Goal: Contribute content

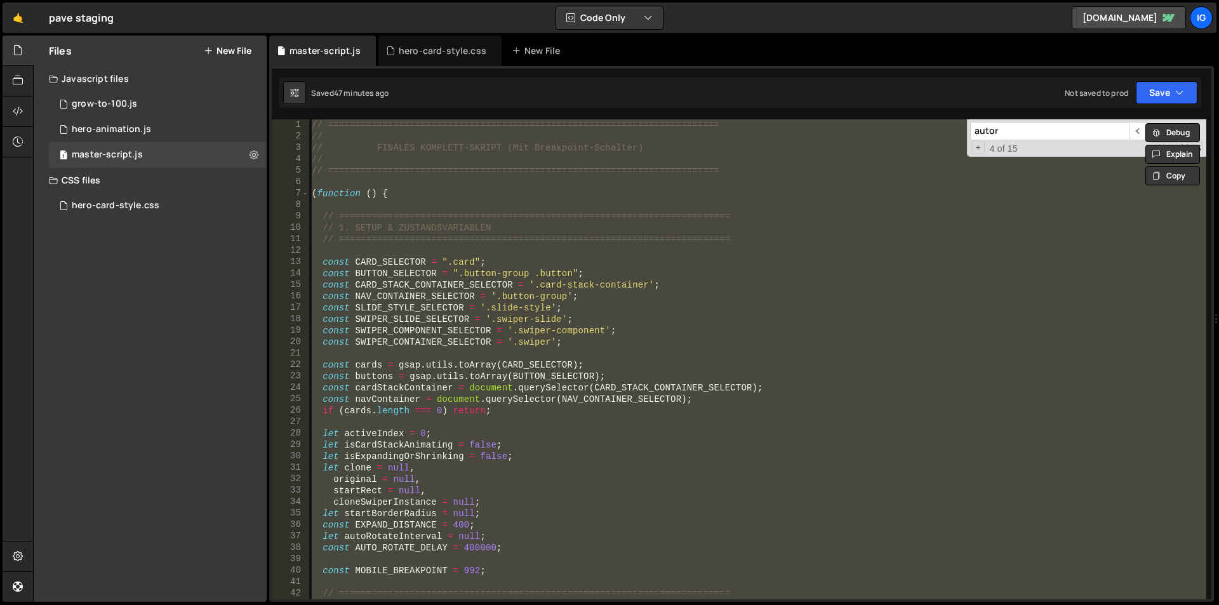
click at [554, 154] on div "// ======================================================================== // …" at bounding box center [757, 359] width 897 height 480
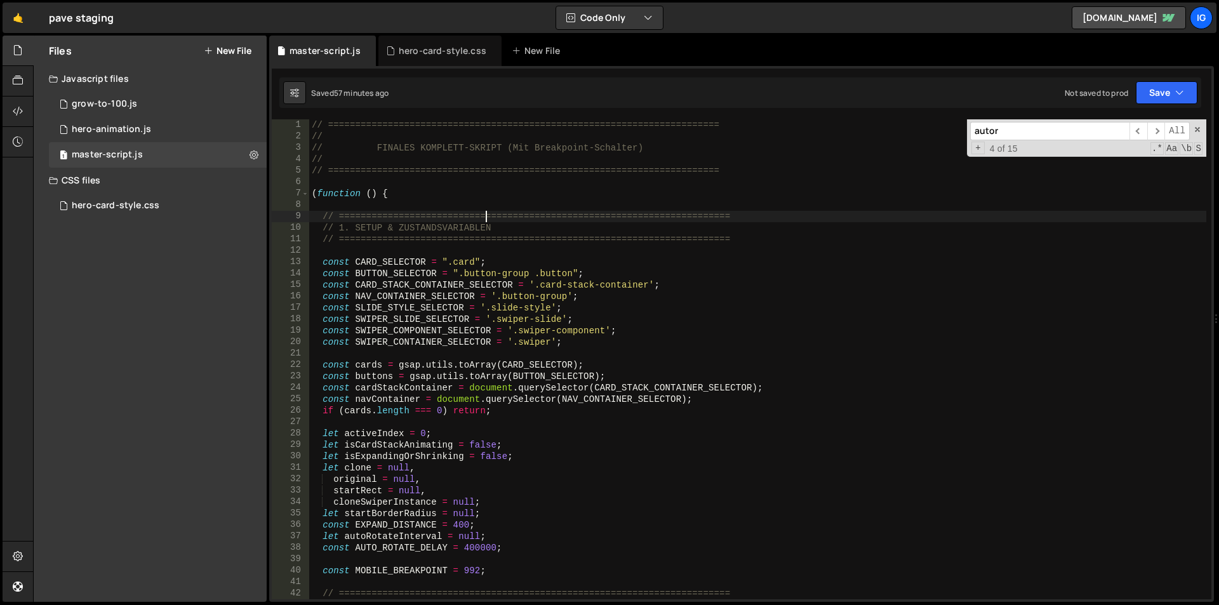
click at [484, 215] on div "// ======================================================================== // …" at bounding box center [757, 370] width 897 height 503
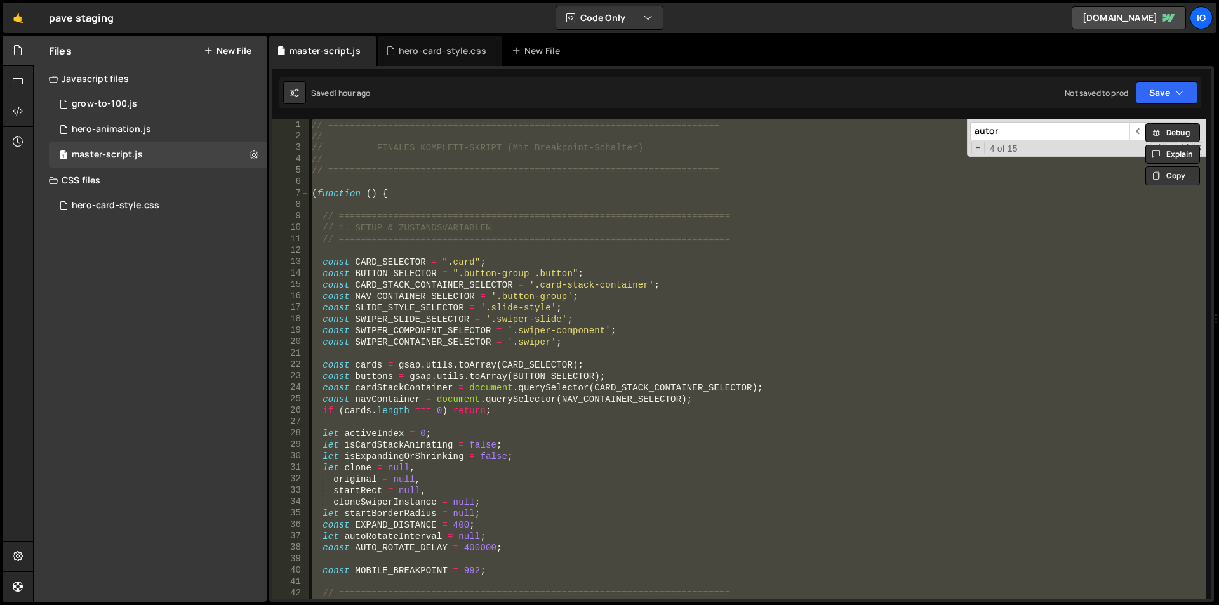
click at [401, 212] on div "// ======================================================================== // …" at bounding box center [757, 359] width 897 height 480
paste textarea
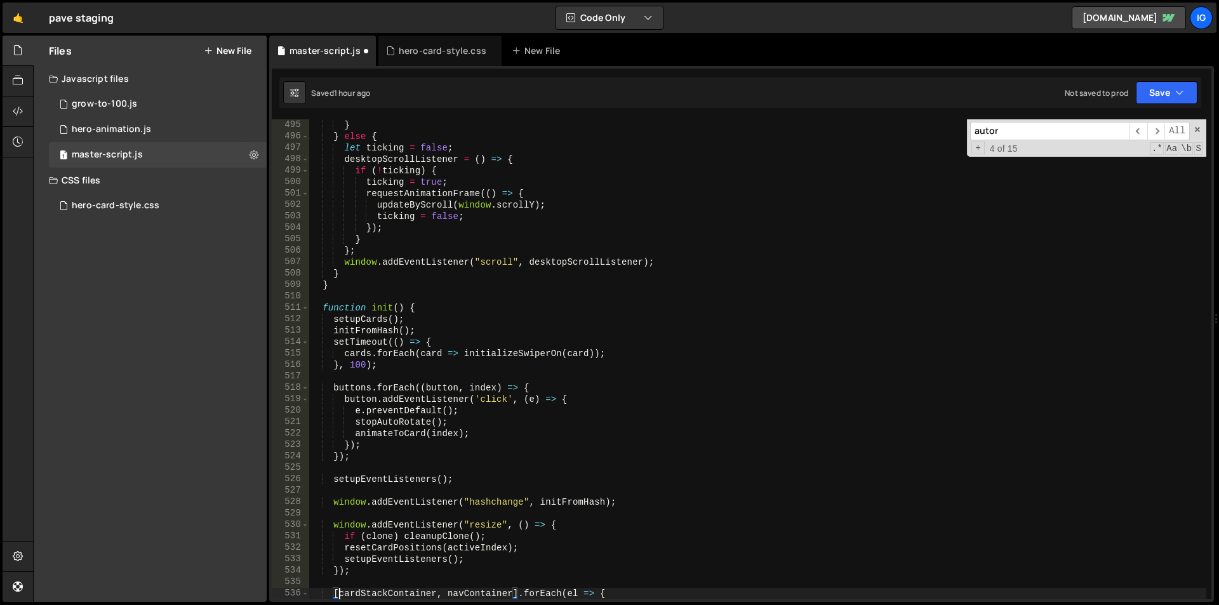
scroll to position [5645, 0]
click at [494, 229] on div "} } else { let ticking = false ; desktopScrollListener = ( ) => { if ( ! tickin…" at bounding box center [757, 370] width 897 height 503
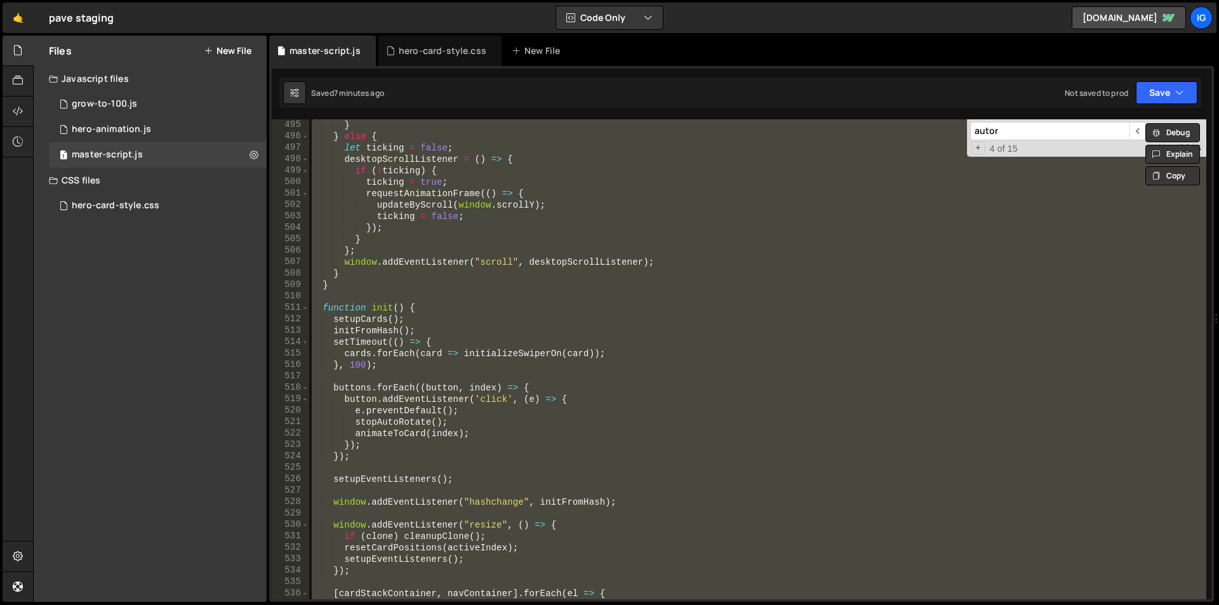
paste textarea
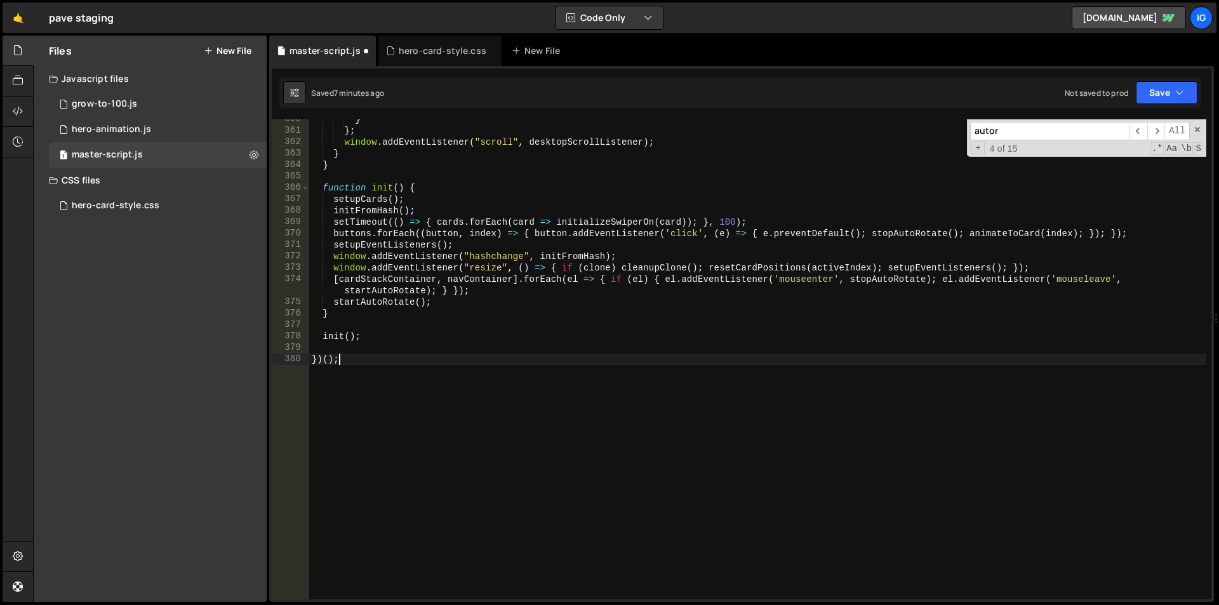
type textarea "function setupEventListeners() {"
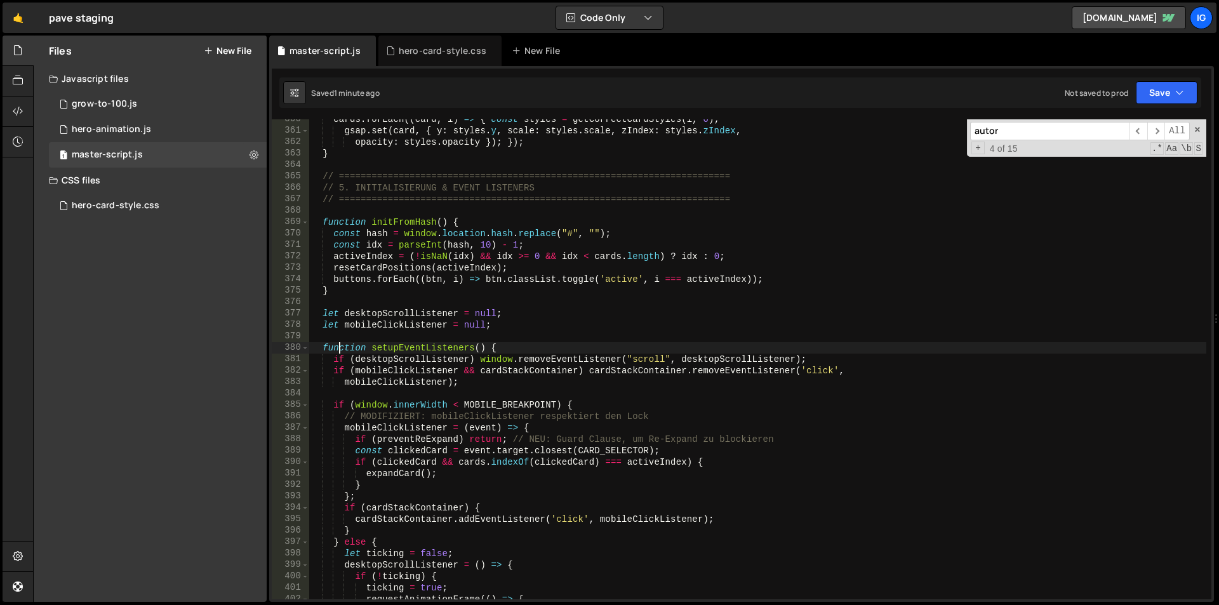
click at [439, 213] on div "cards . forEach (( card , i ) => { const styles = getCorrectCardStyles ( i , 0 …" at bounding box center [757, 365] width 897 height 503
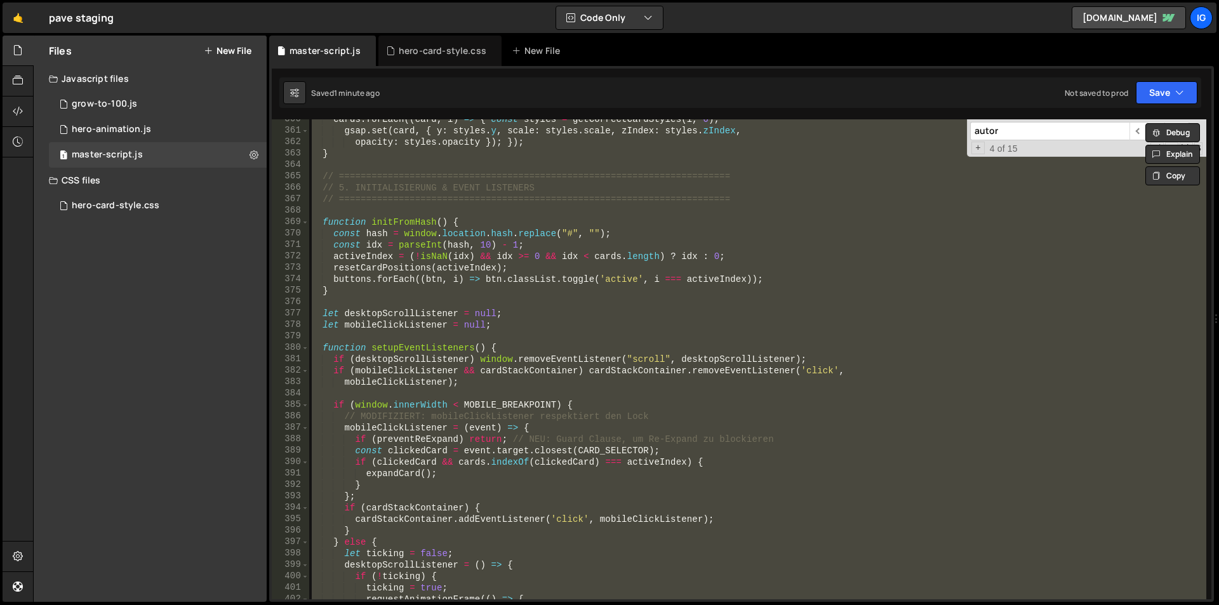
paste textarea
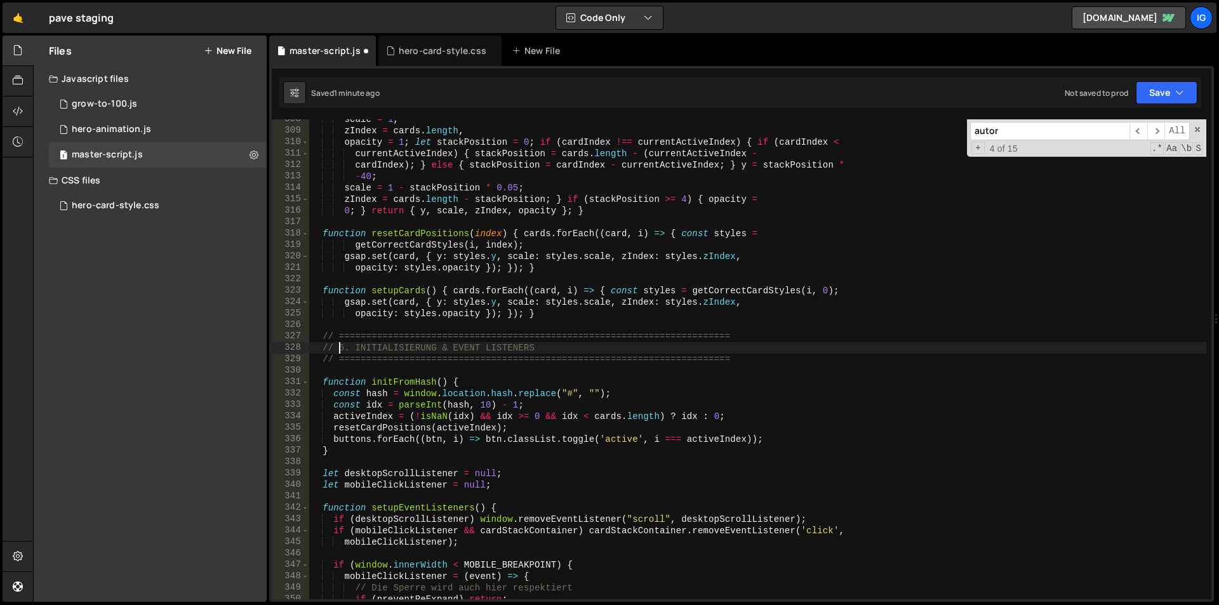
scroll to position [3514, 0]
click at [430, 209] on div "scale = 1 , zIndex = cards . length , opacity = 1 ; let stackPosition = 0 ; if …" at bounding box center [757, 365] width 897 height 503
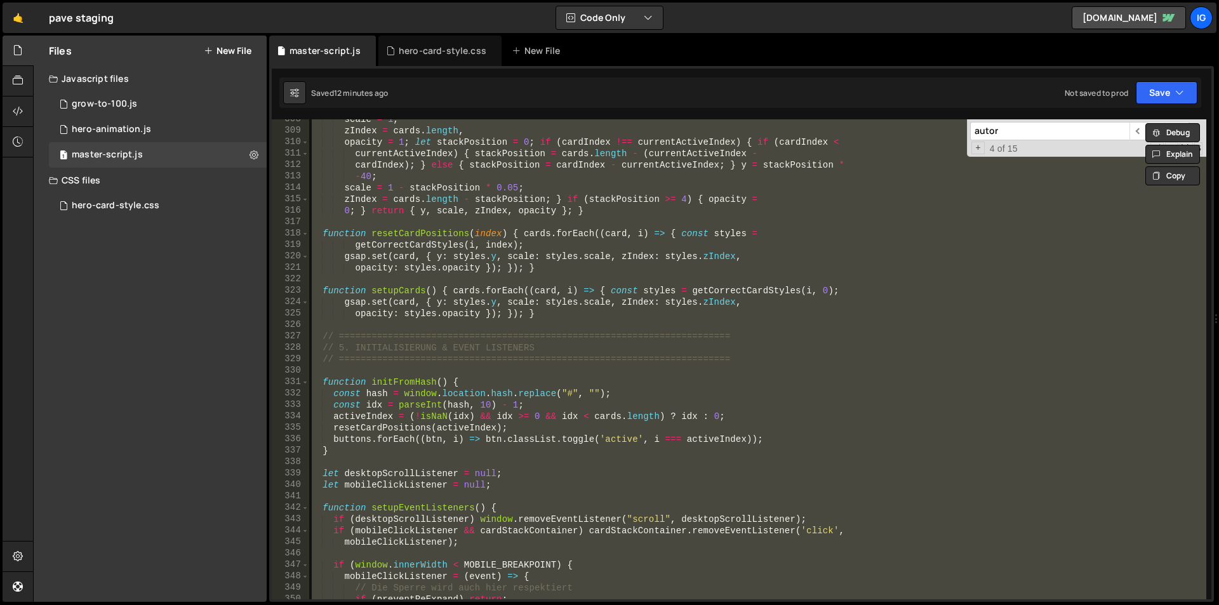
paste textarea
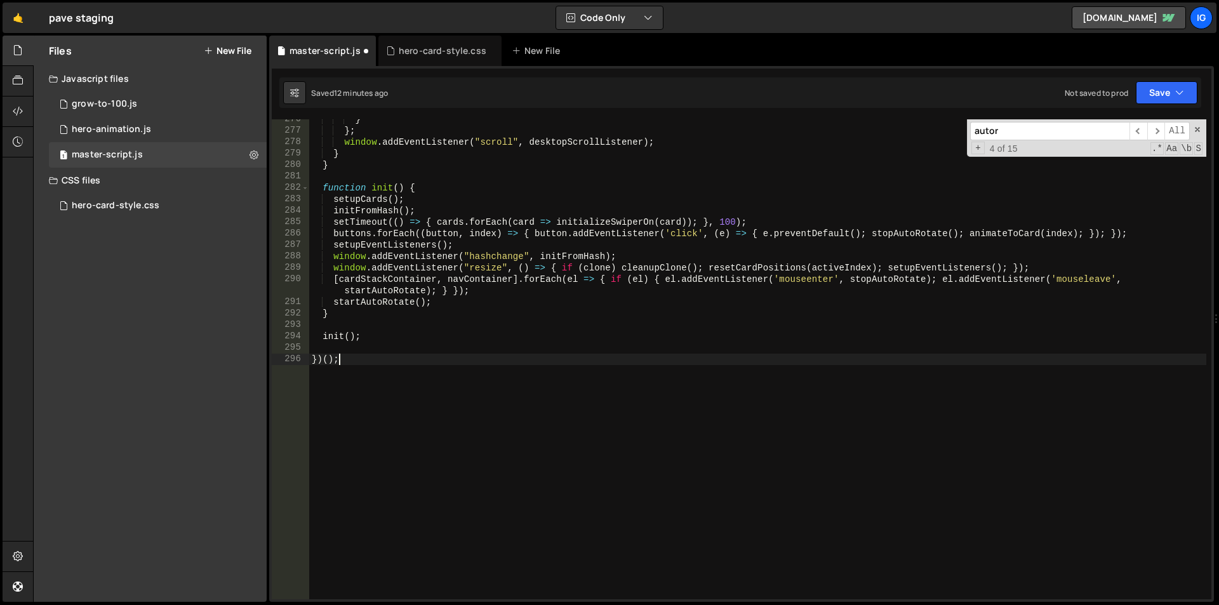
scroll to position [3148, 0]
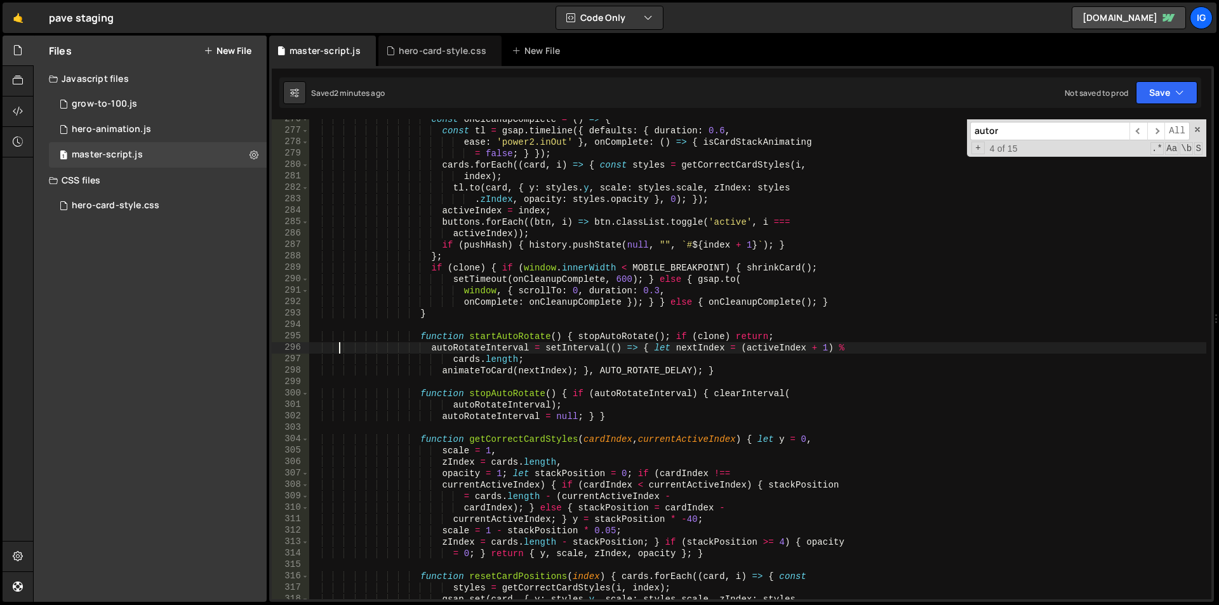
click at [504, 237] on div "const onCleanupComplete = ( ) => { const tl = gsap . timeline ({ defaults : { d…" at bounding box center [757, 365] width 897 height 503
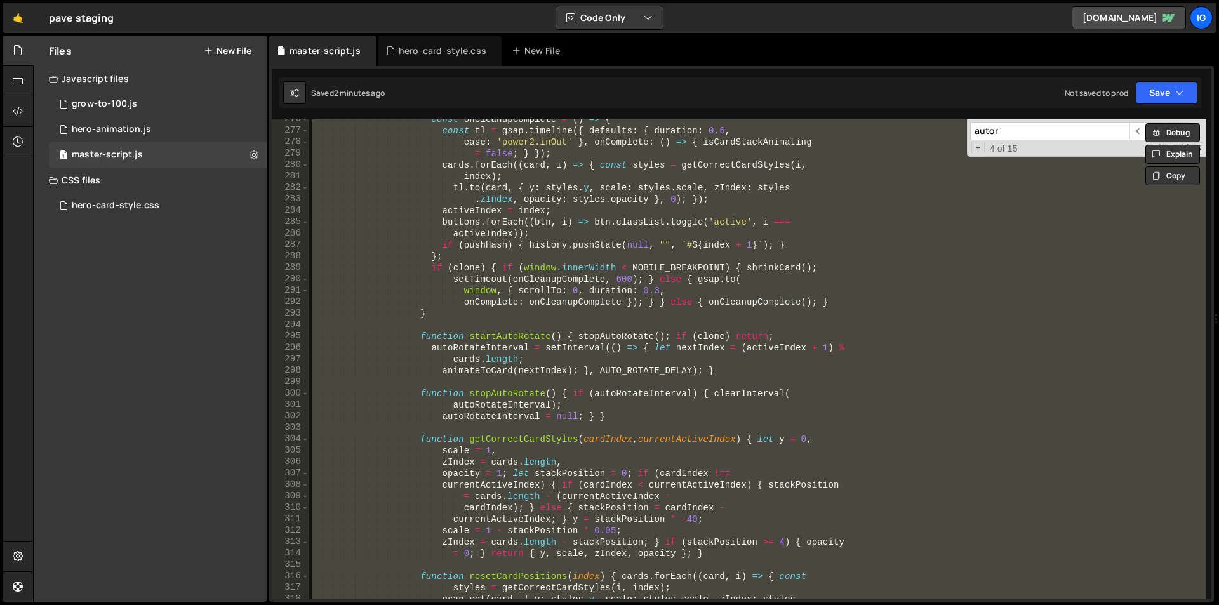
paste textarea "})();"
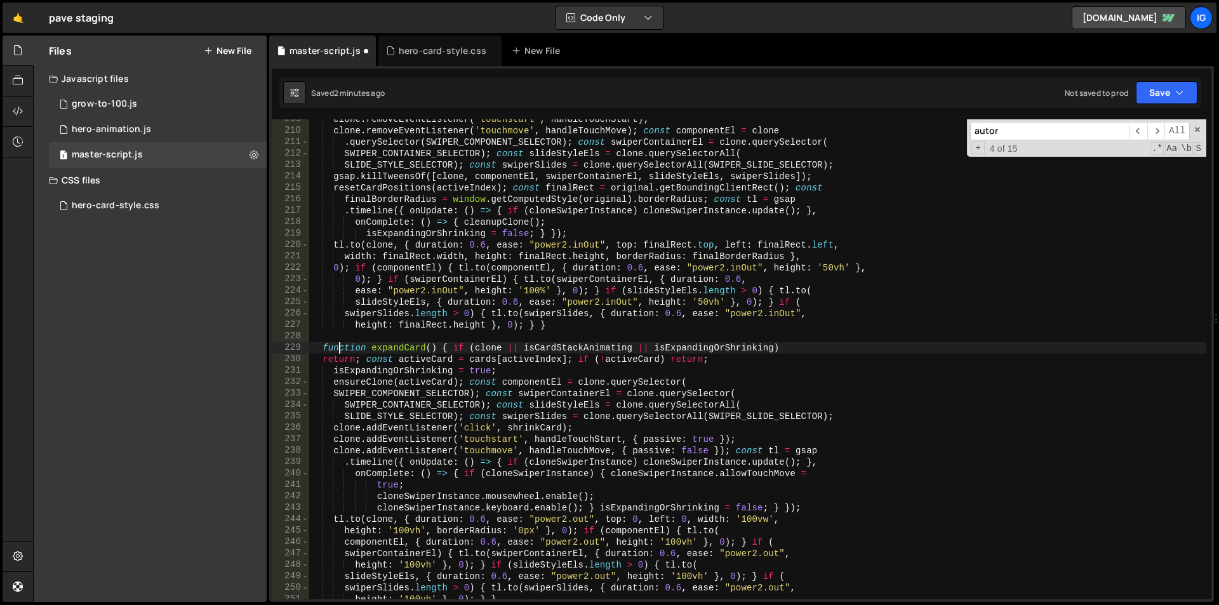
scroll to position [2382, 0]
click at [478, 189] on div "clone . removeEventListener ( 'touchstart' , handleTouchStart ) ; clone . remov…" at bounding box center [757, 365] width 897 height 503
type textarea "})();"
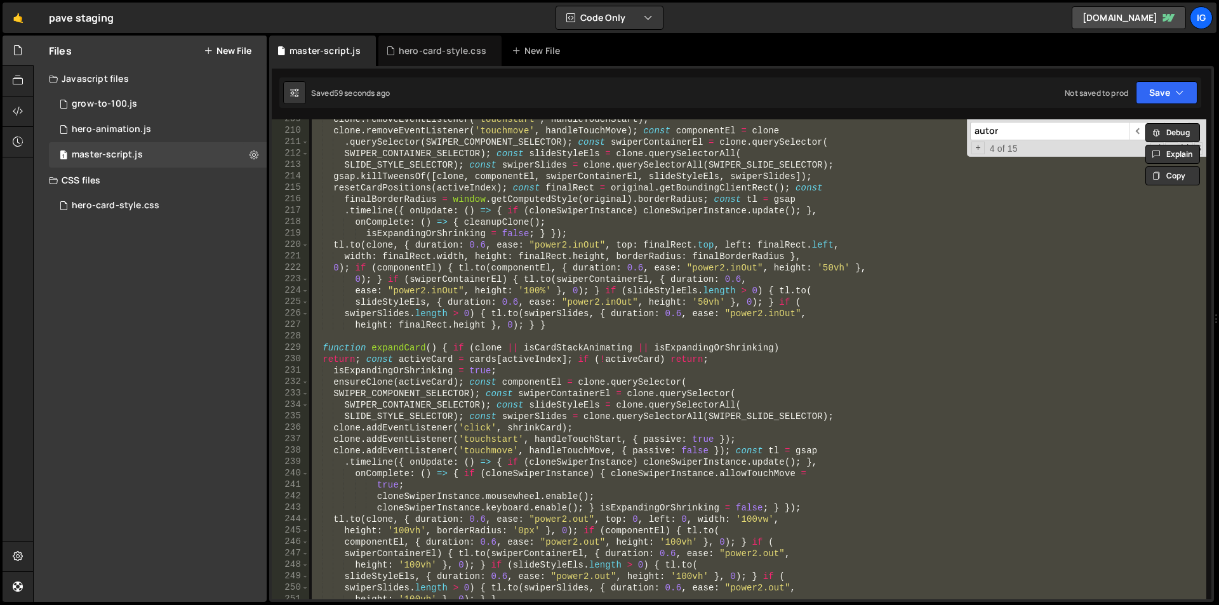
paste textarea
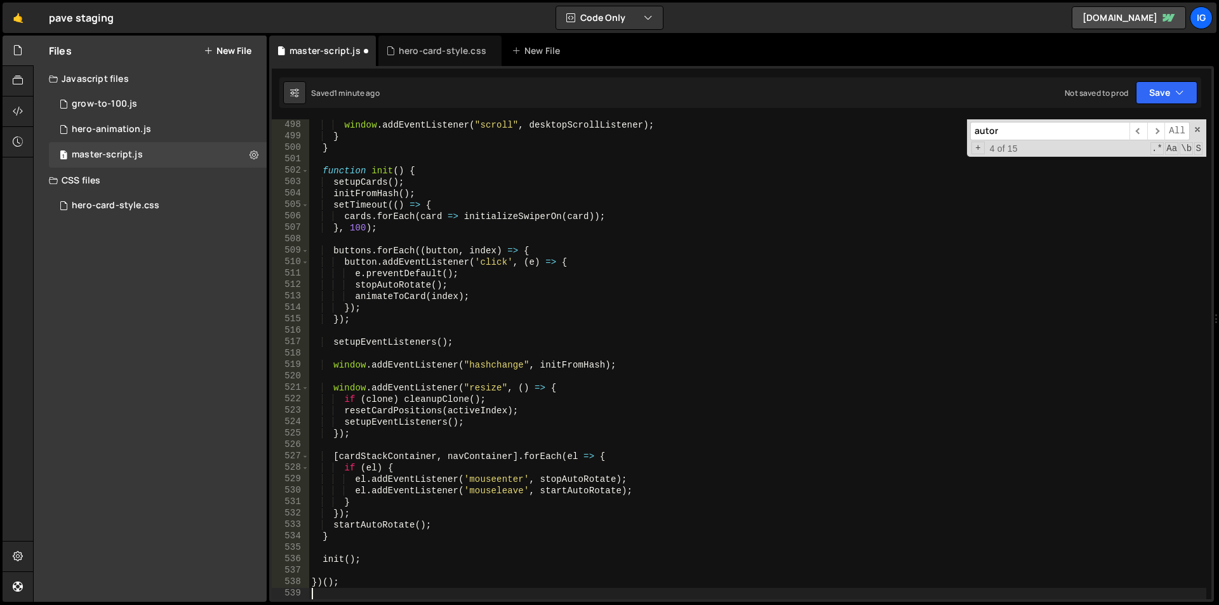
type textarea "desktopScrollListener = () => {"
